Goal: Transaction & Acquisition: Download file/media

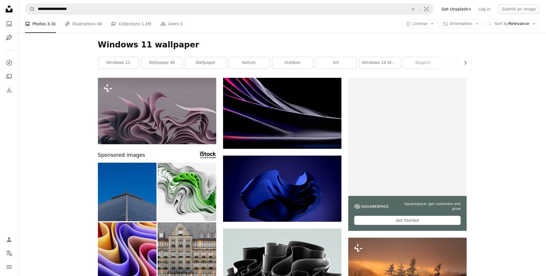
scroll to position [7070, 0]
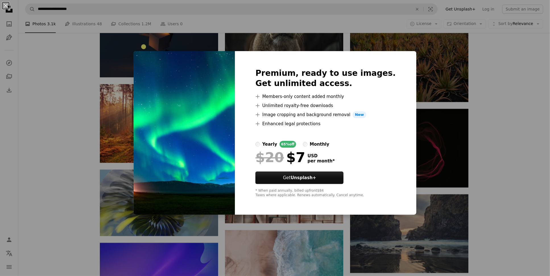
click at [493, 103] on div "An X shape Premium, ready to use images. Get unlimited access. A plus sign Memb…" at bounding box center [275, 138] width 550 height 276
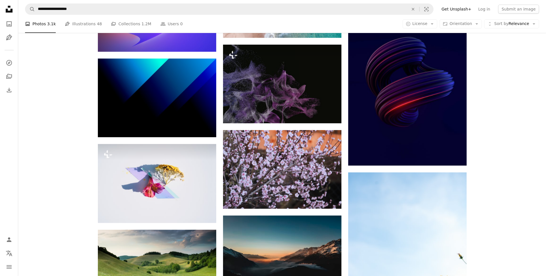
scroll to position [7354, 0]
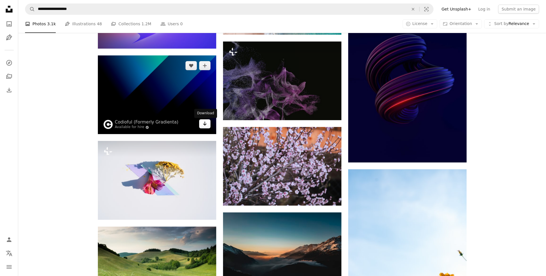
click at [206, 126] on icon "Arrow pointing down" at bounding box center [204, 123] width 5 height 7
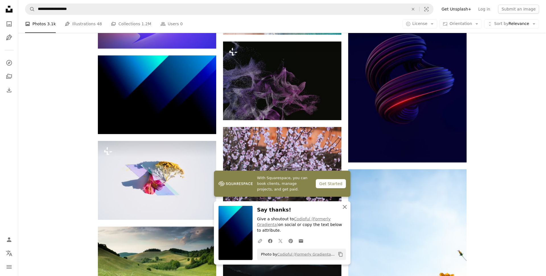
click at [346, 211] on icon "An X shape" at bounding box center [344, 207] width 7 height 7
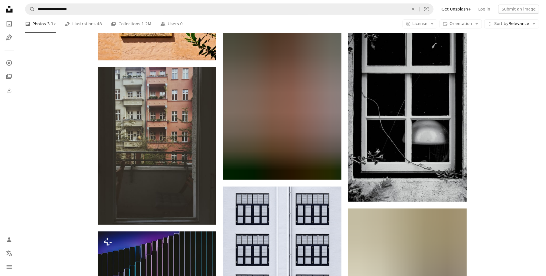
scroll to position [26400, 0]
